Goal: Check status: Check status

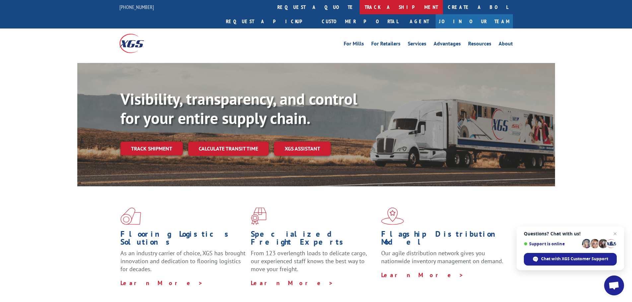
click at [359, 5] on link "track a shipment" at bounding box center [400, 7] width 83 height 14
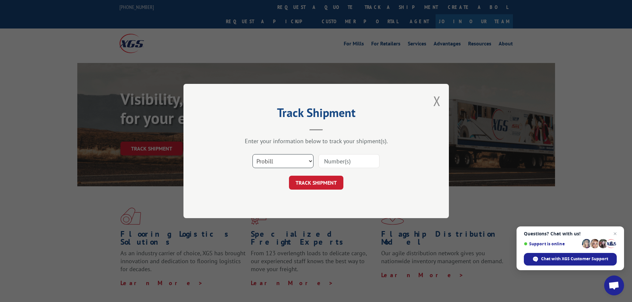
click at [297, 161] on select "Select category... Probill BOL PO" at bounding box center [282, 161] width 61 height 14
select select "bol"
click at [252, 154] on select "Select category... Probill BOL PO" at bounding box center [282, 161] width 61 height 14
paste input "6435604"
type input "6435604"
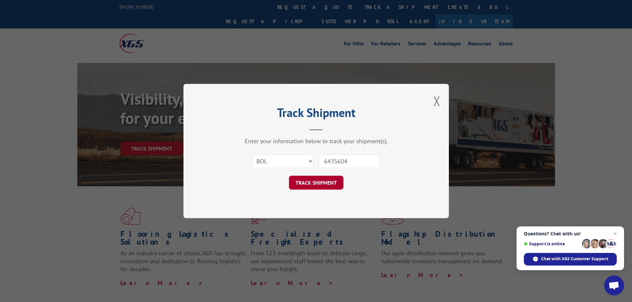
click at [334, 183] on button "TRACK SHIPMENT" at bounding box center [316, 183] width 54 height 14
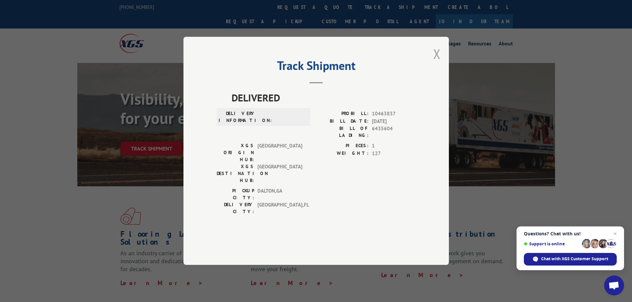
click at [435, 63] on button "Close modal" at bounding box center [436, 54] width 7 height 18
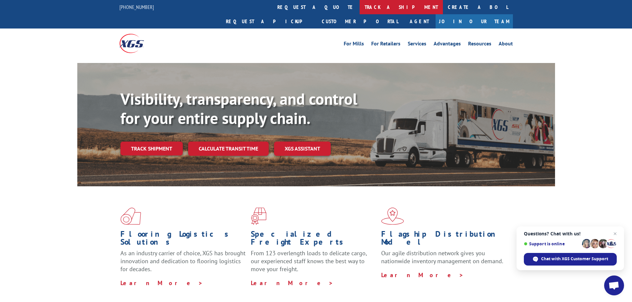
click at [359, 3] on link "track a shipment" at bounding box center [400, 7] width 83 height 14
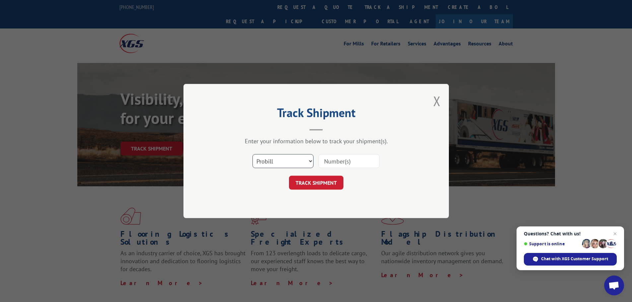
click at [293, 161] on select "Select category... Probill BOL PO" at bounding box center [282, 161] width 61 height 14
select select "po"
click at [252, 154] on select "Select category... Probill BOL PO" at bounding box center [282, 161] width 61 height 14
paste input "6435604"
type input "6435604"
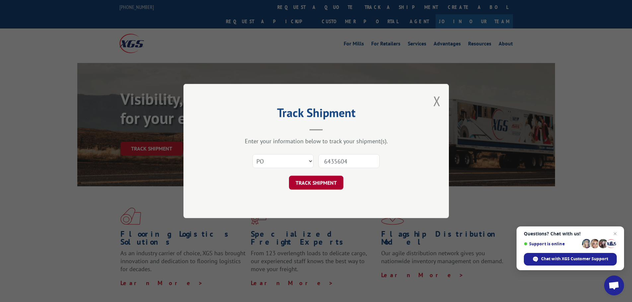
click at [330, 182] on button "TRACK SHIPMENT" at bounding box center [316, 183] width 54 height 14
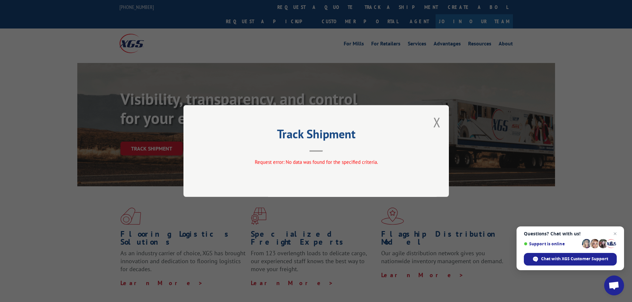
click at [445, 125] on div "Track Shipment Request error: No data was found for the specified criteria." at bounding box center [315, 151] width 265 height 92
click at [438, 124] on button "Close modal" at bounding box center [436, 122] width 7 height 18
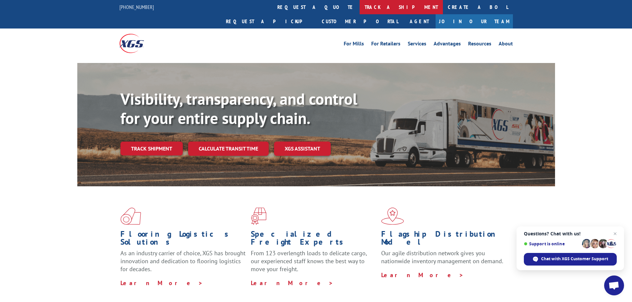
click at [359, 6] on link "track a shipment" at bounding box center [400, 7] width 83 height 14
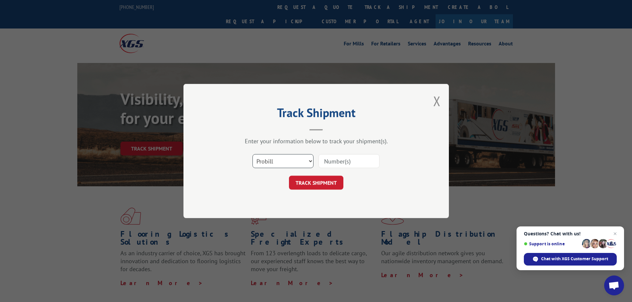
click at [299, 163] on select "Select category... Probill BOL PO" at bounding box center [282, 161] width 61 height 14
select select "po"
click at [252, 154] on select "Select category... Probill BOL PO" at bounding box center [282, 161] width 61 height 14
paste input "4255373"
type input "4255373"
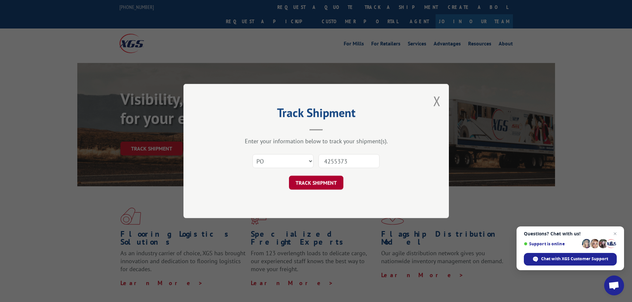
click at [329, 183] on button "TRACK SHIPMENT" at bounding box center [316, 183] width 54 height 14
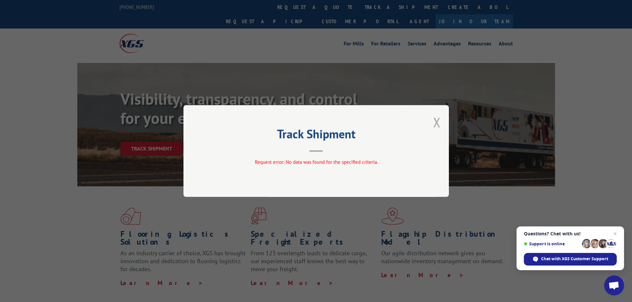
click at [438, 123] on button "Close modal" at bounding box center [436, 122] width 7 height 18
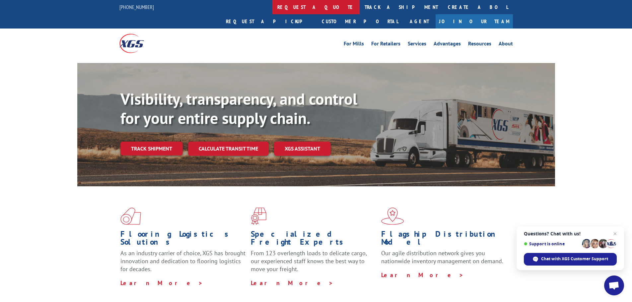
click at [272, 8] on link "request a quote" at bounding box center [315, 7] width 87 height 14
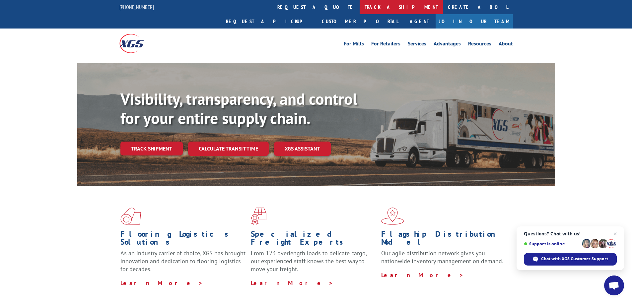
click at [359, 5] on link "track a shipment" at bounding box center [400, 7] width 83 height 14
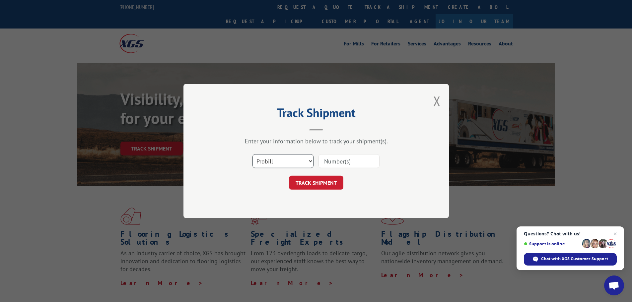
click at [295, 163] on select "Select category... Probill BOL PO" at bounding box center [282, 161] width 61 height 14
paste input "4255373"
type input "4255373"
click at [339, 183] on button "TRACK SHIPMENT" at bounding box center [316, 183] width 54 height 14
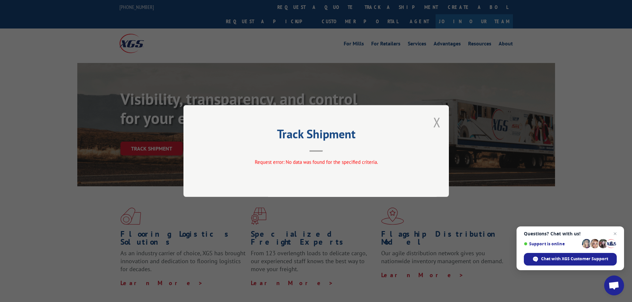
click at [438, 122] on button "Close modal" at bounding box center [436, 122] width 7 height 18
